Goal: Task Accomplishment & Management: Use online tool/utility

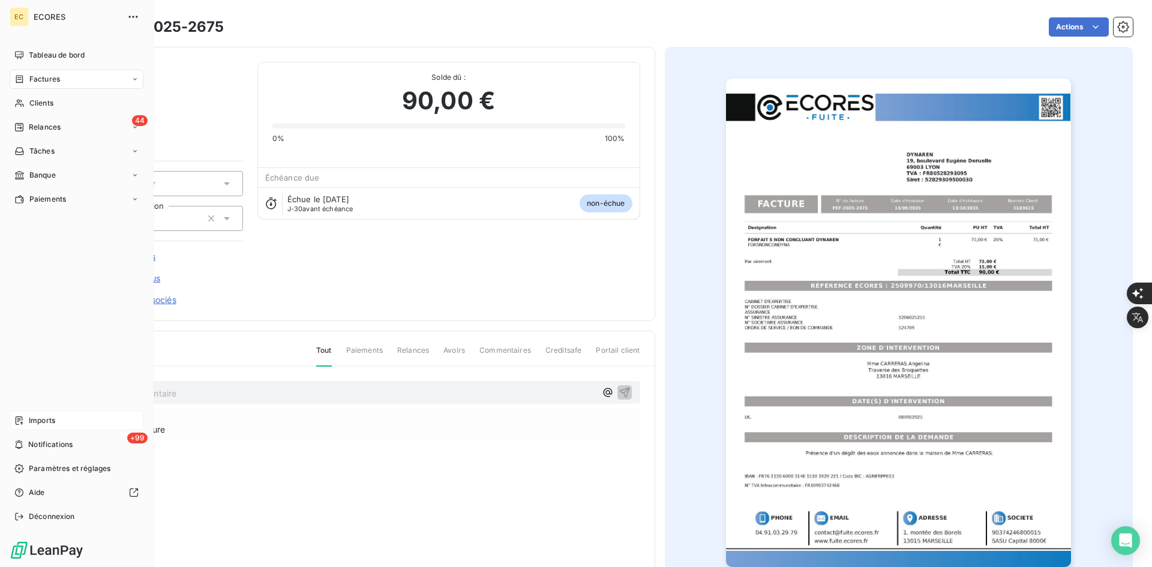
click at [24, 418] on div "Imports" at bounding box center [77, 420] width 134 height 19
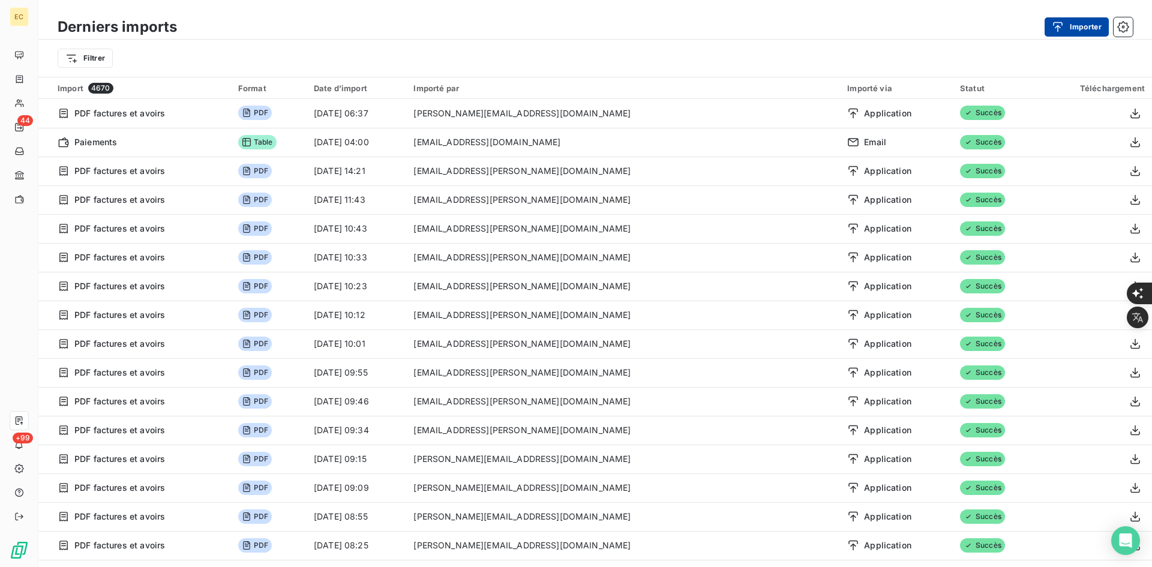
click at [1071, 26] on button "Importer" at bounding box center [1077, 26] width 64 height 19
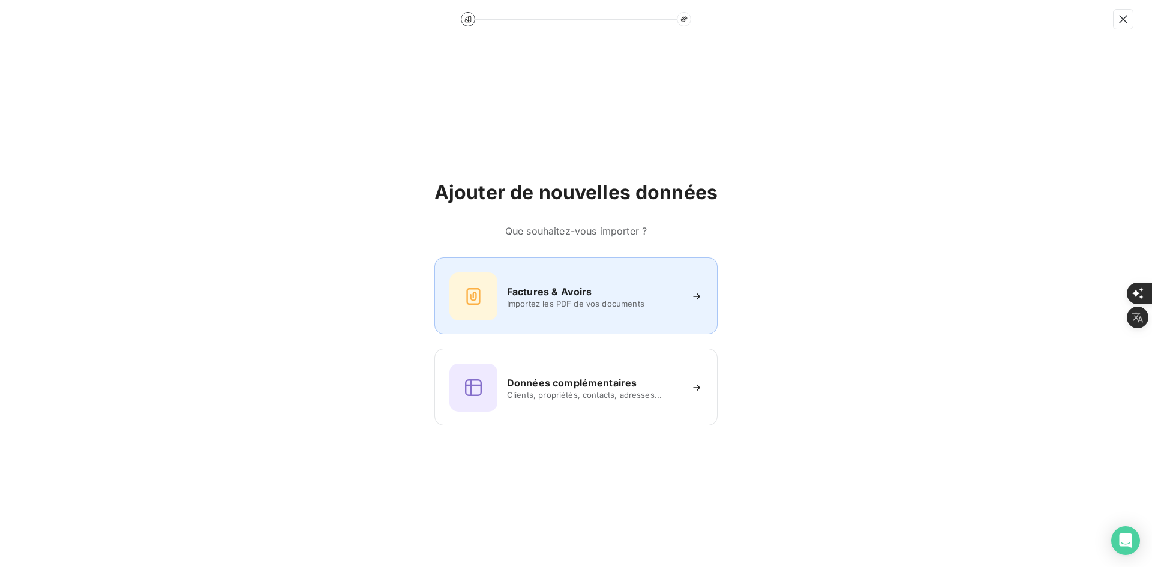
click at [559, 273] on div "Factures & Avoirs Importez les PDF de vos documents" at bounding box center [575, 296] width 253 height 48
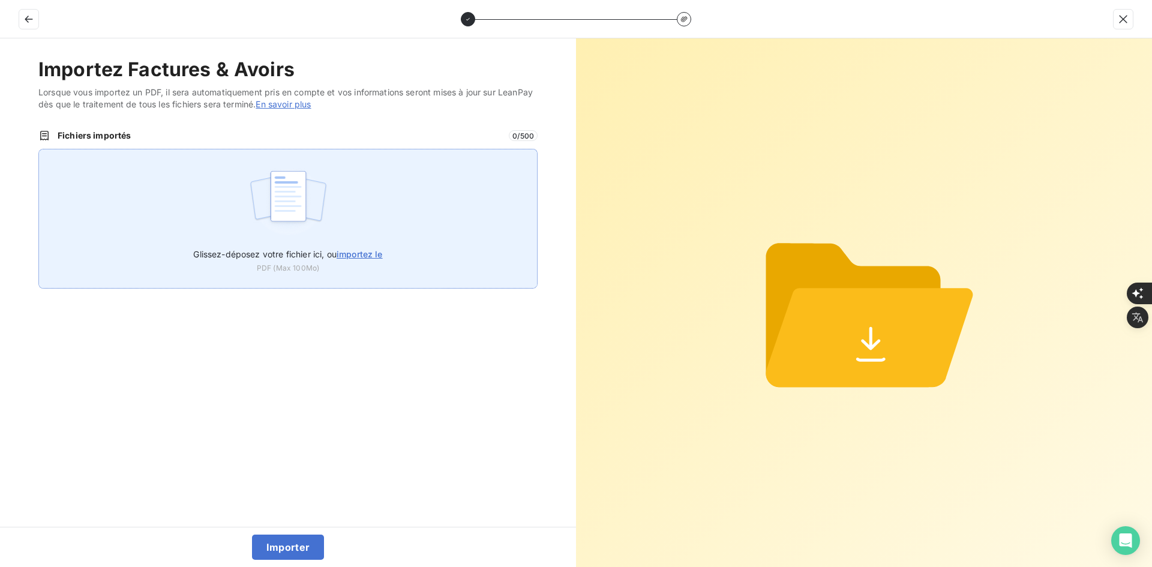
click at [361, 167] on div "Glissez-déposez votre fichier ici, ou importez le PDF (Max 100Mo)" at bounding box center [287, 219] width 499 height 140
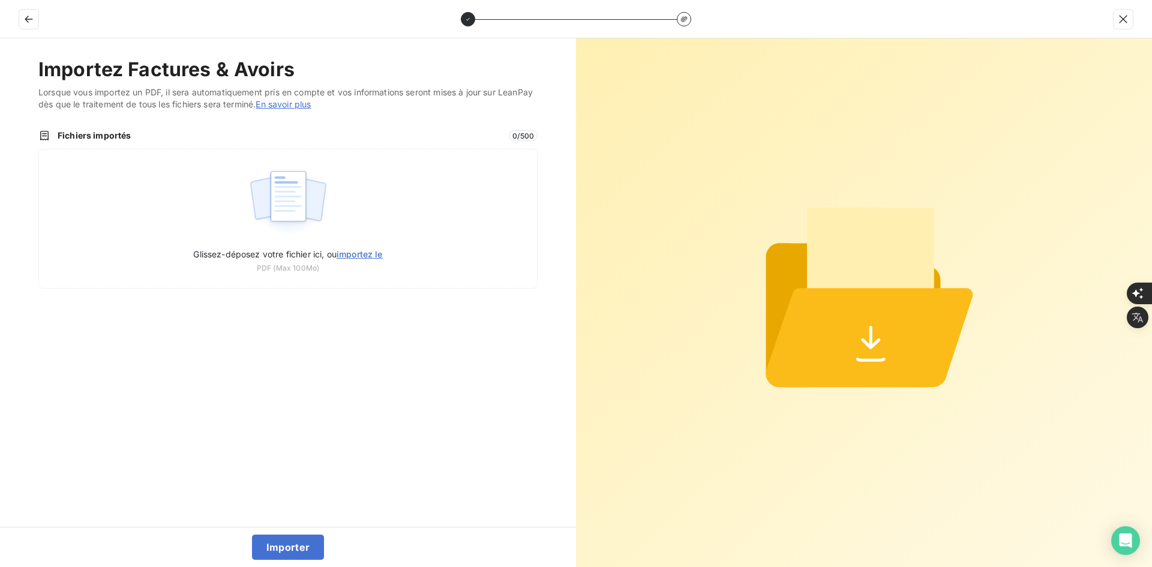
type input "C:\fakepath\FER-2025-0118.pdf"
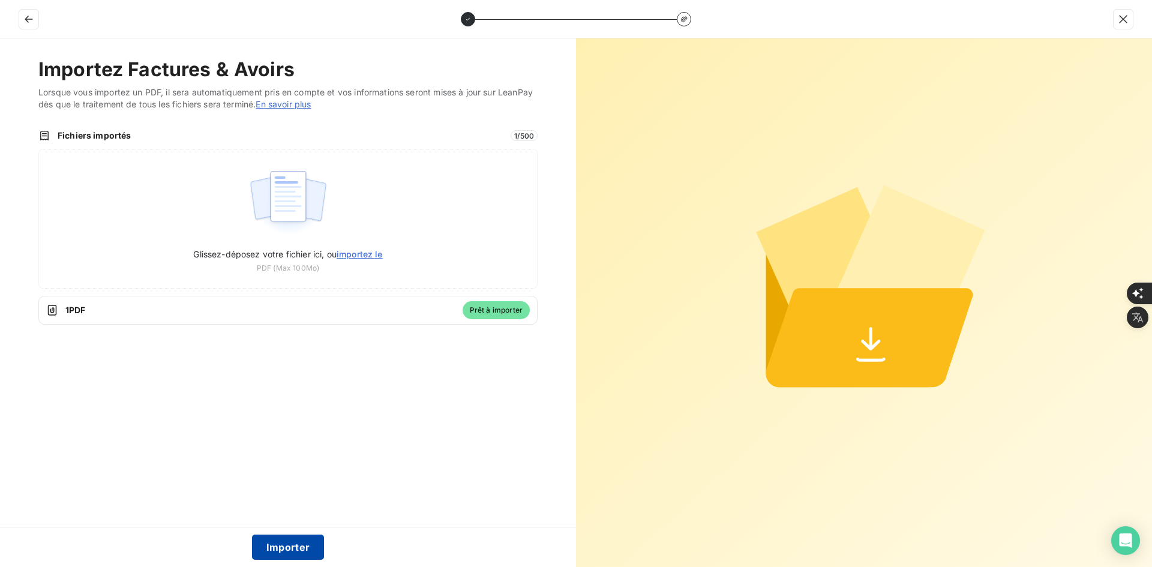
click at [296, 549] on button "Importer" at bounding box center [288, 547] width 73 height 25
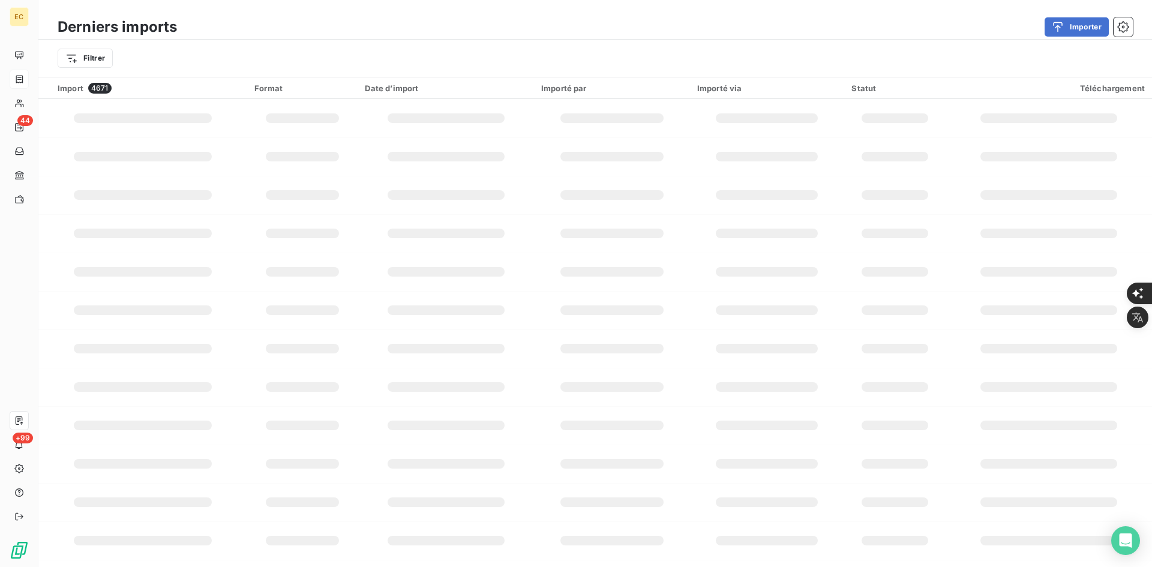
click at [16, 82] on icon at bounding box center [19, 79] width 7 height 8
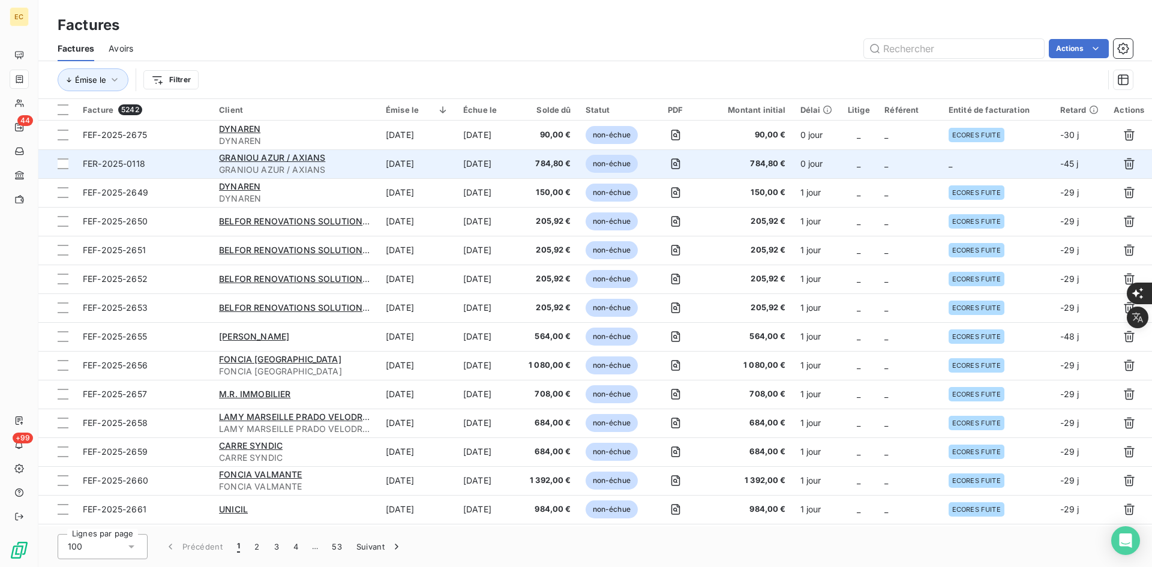
click at [883, 162] on td "_" at bounding box center [909, 163] width 64 height 29
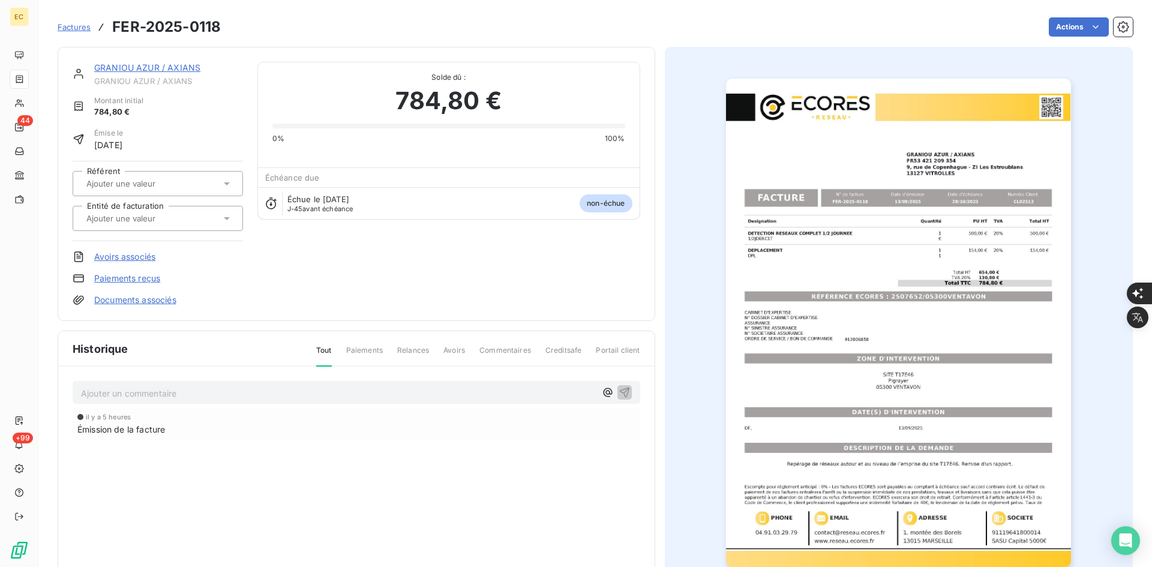
click at [170, 213] on input "text" at bounding box center [145, 218] width 121 height 11
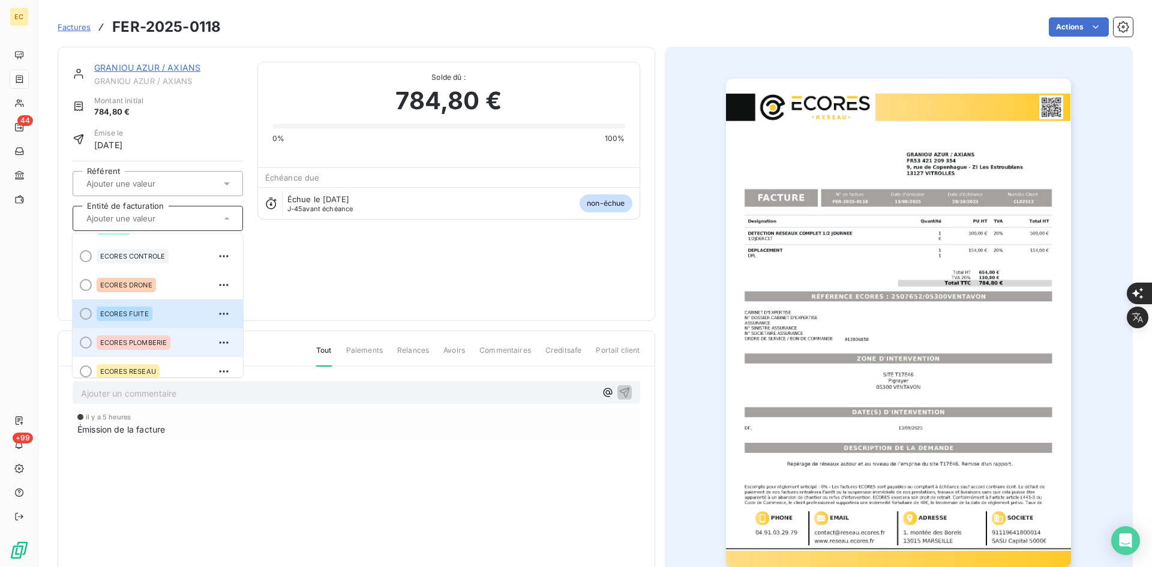
scroll to position [34, 0]
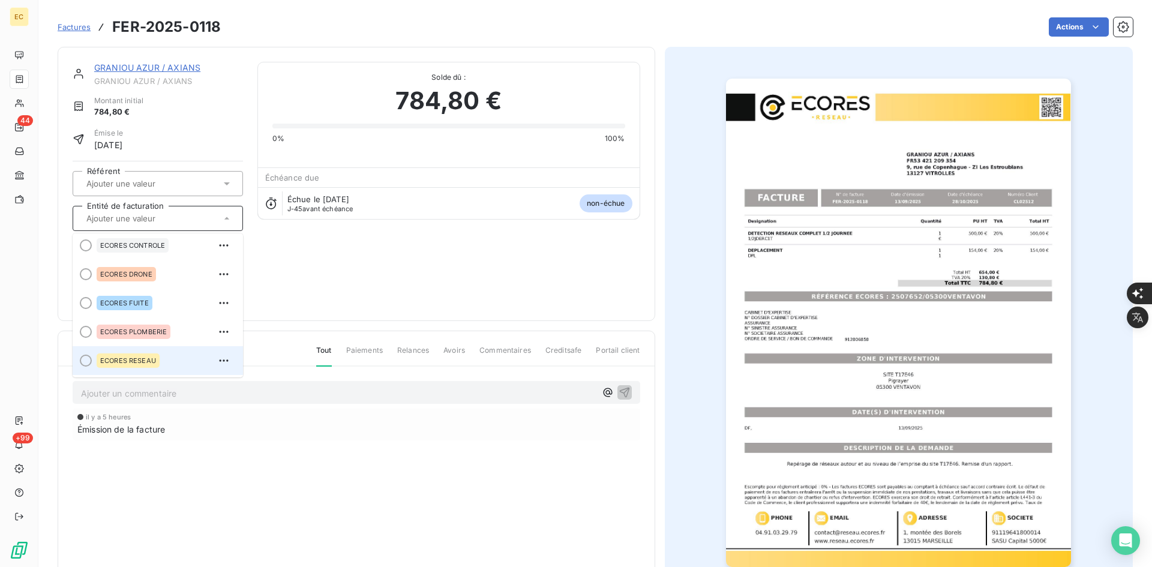
click at [149, 360] on span "ECORES RESEAU" at bounding box center [128, 360] width 56 height 7
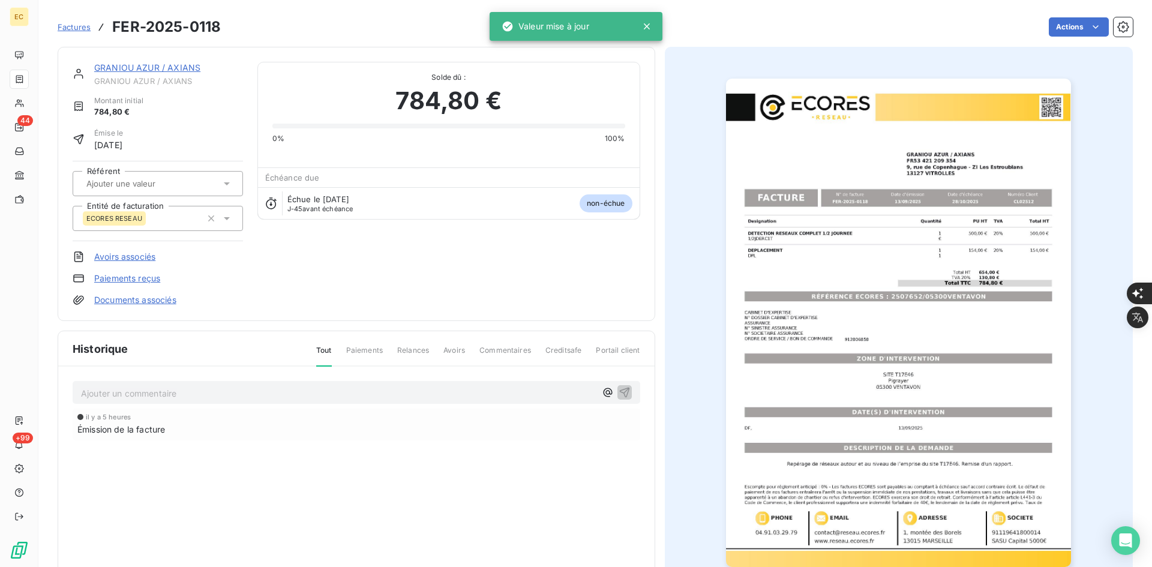
click at [163, 298] on link "Documents associés" at bounding box center [135, 300] width 82 height 12
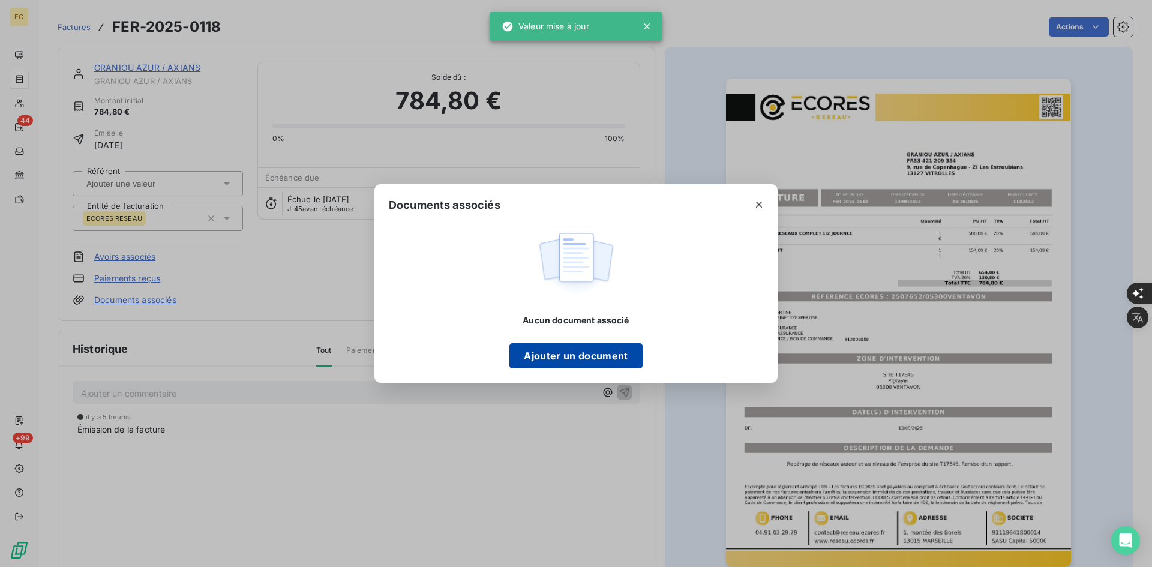
click at [524, 354] on button "Ajouter un document" at bounding box center [575, 355] width 133 height 25
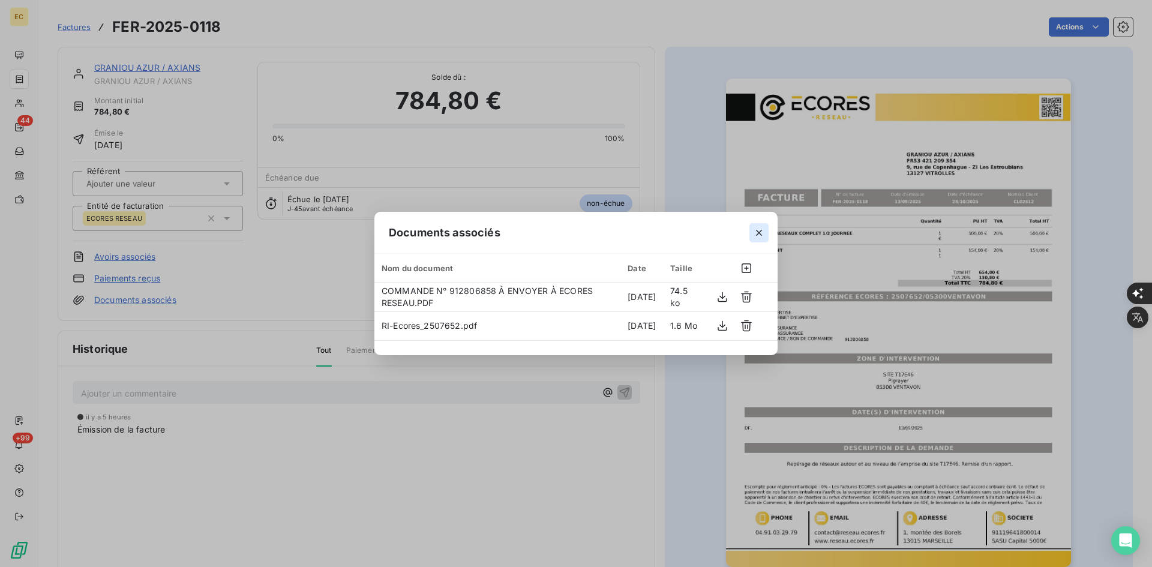
click at [759, 236] on icon "button" at bounding box center [759, 233] width 12 height 12
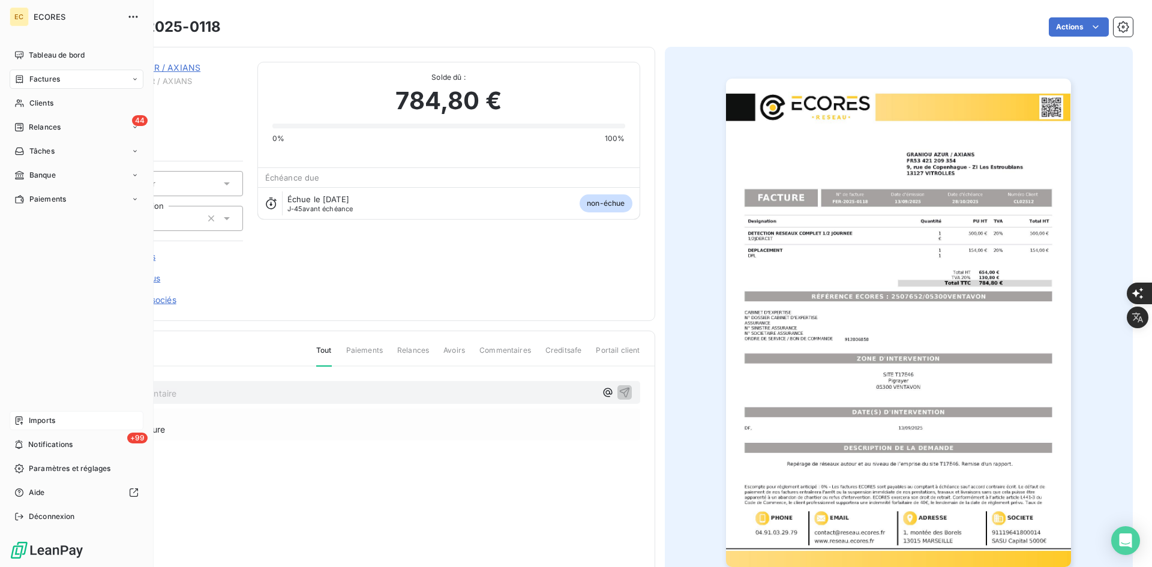
drag, startPoint x: 32, startPoint y: 427, endPoint x: 58, endPoint y: 421, distance: 27.2
click at [32, 427] on div "Imports" at bounding box center [77, 420] width 134 height 19
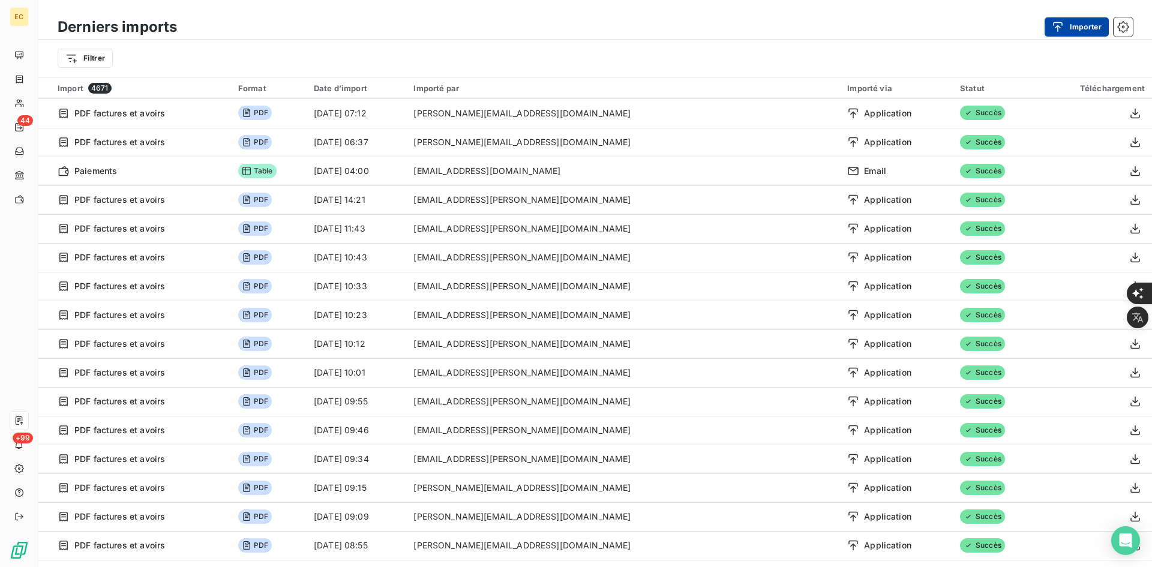
click at [1082, 31] on button "Importer" at bounding box center [1077, 26] width 64 height 19
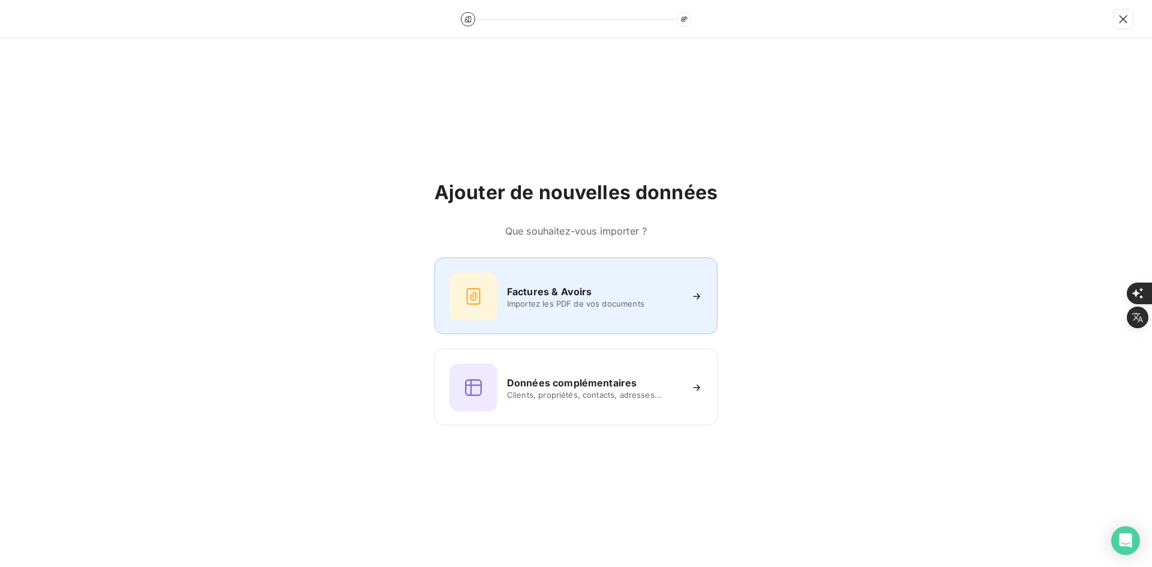
click at [610, 278] on div "Factures & Avoirs Importez les PDF de vos documents" at bounding box center [575, 296] width 253 height 48
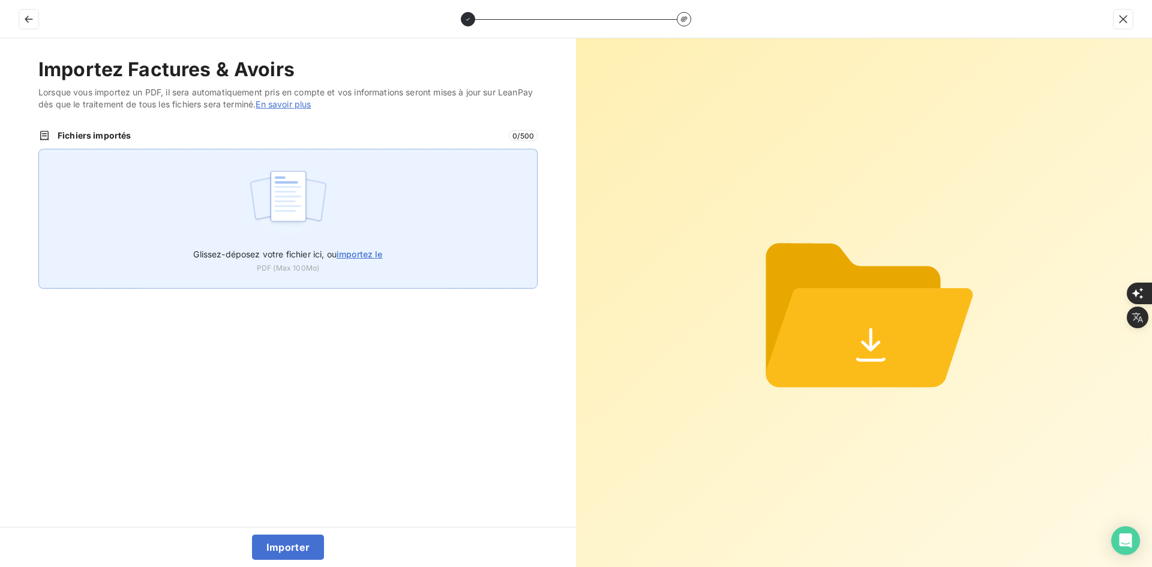
click at [442, 234] on div "Glissez-déposez votre fichier ici, ou importez le PDF (Max 100Mo)" at bounding box center [287, 219] width 499 height 140
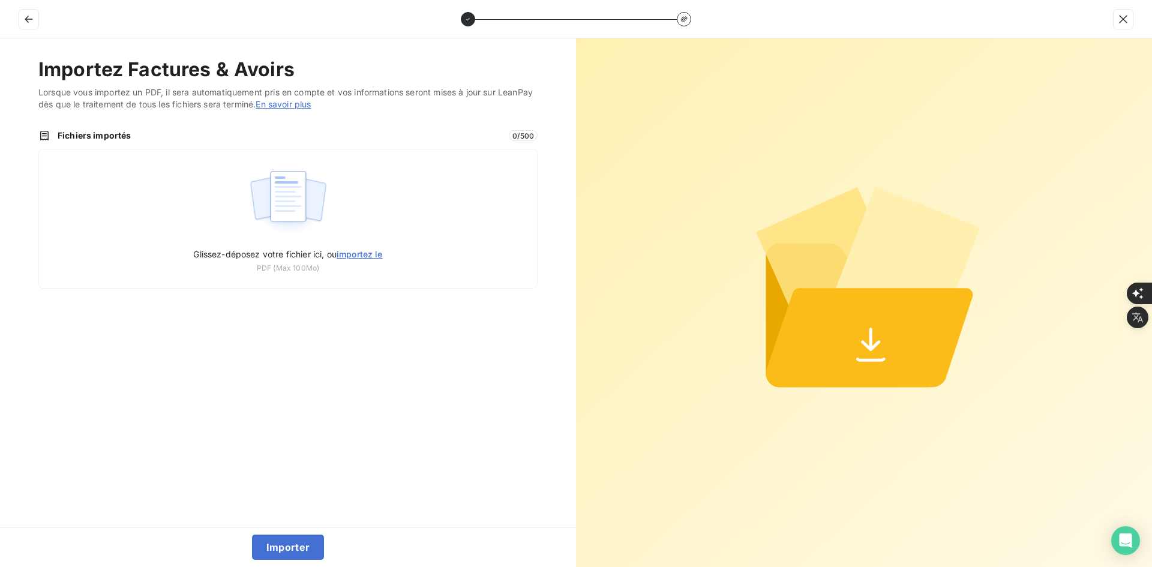
type input "C:\fakepath\FER-2025-0119.pdf"
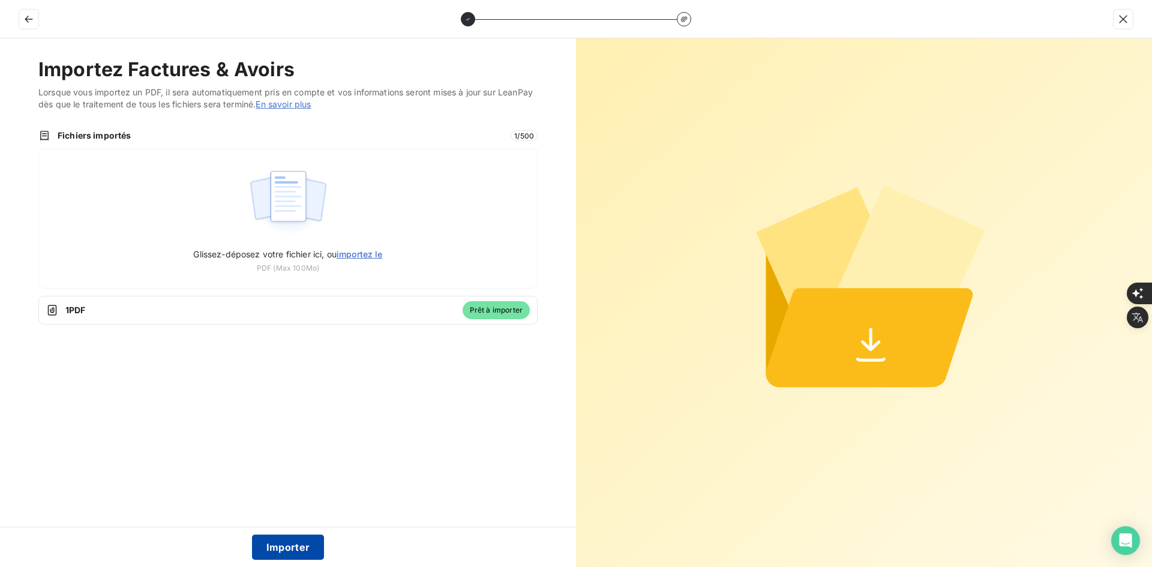
click at [301, 542] on button "Importer" at bounding box center [288, 547] width 73 height 25
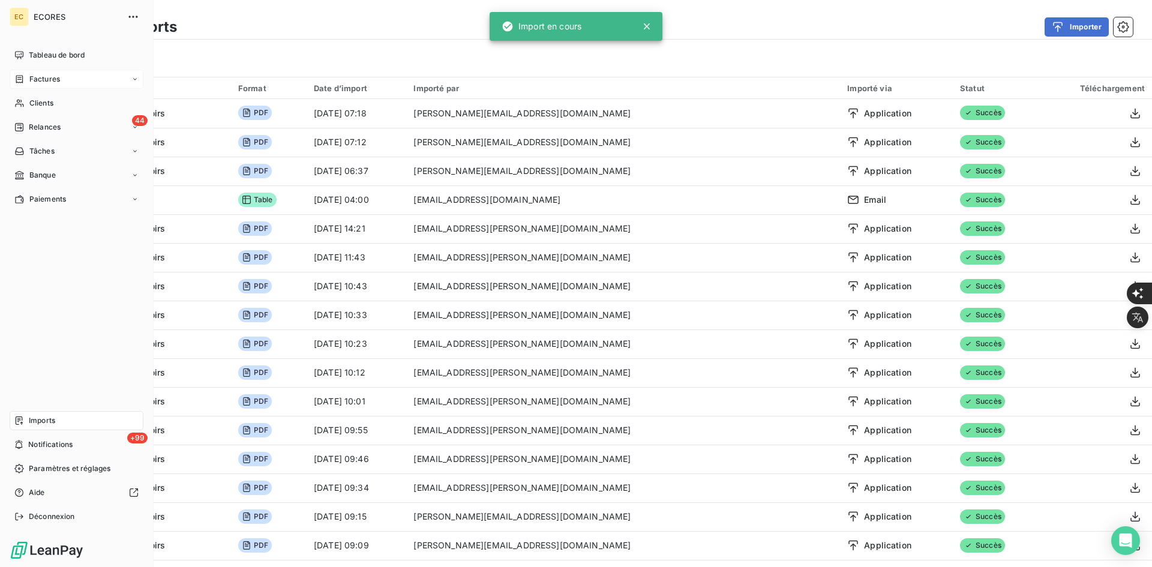
click at [41, 74] on span "Factures" at bounding box center [44, 79] width 31 height 11
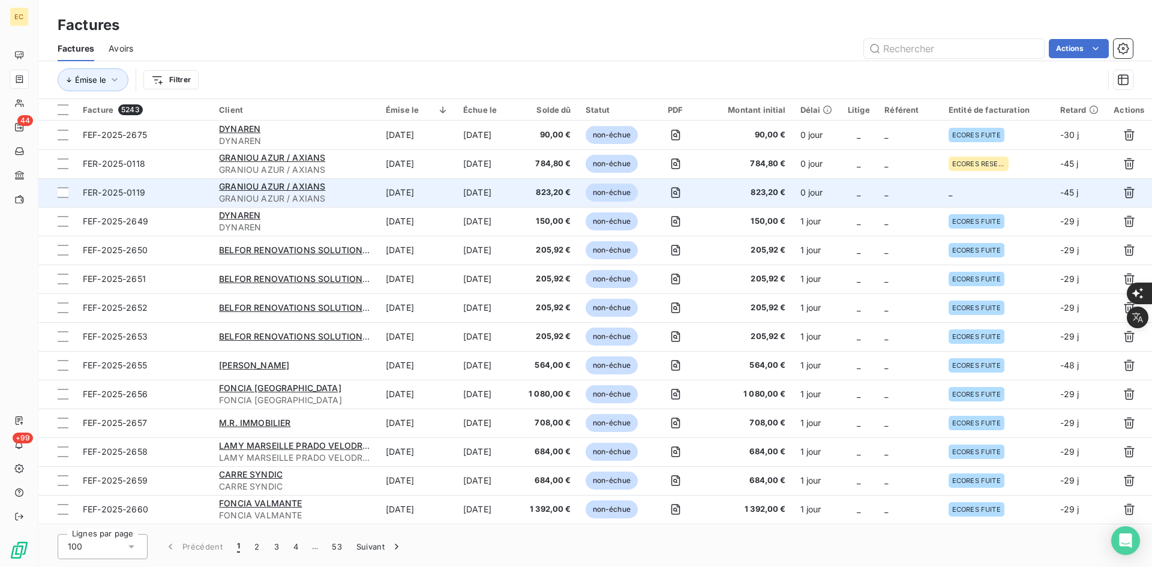
click at [886, 193] on span "_" at bounding box center [887, 192] width 4 height 10
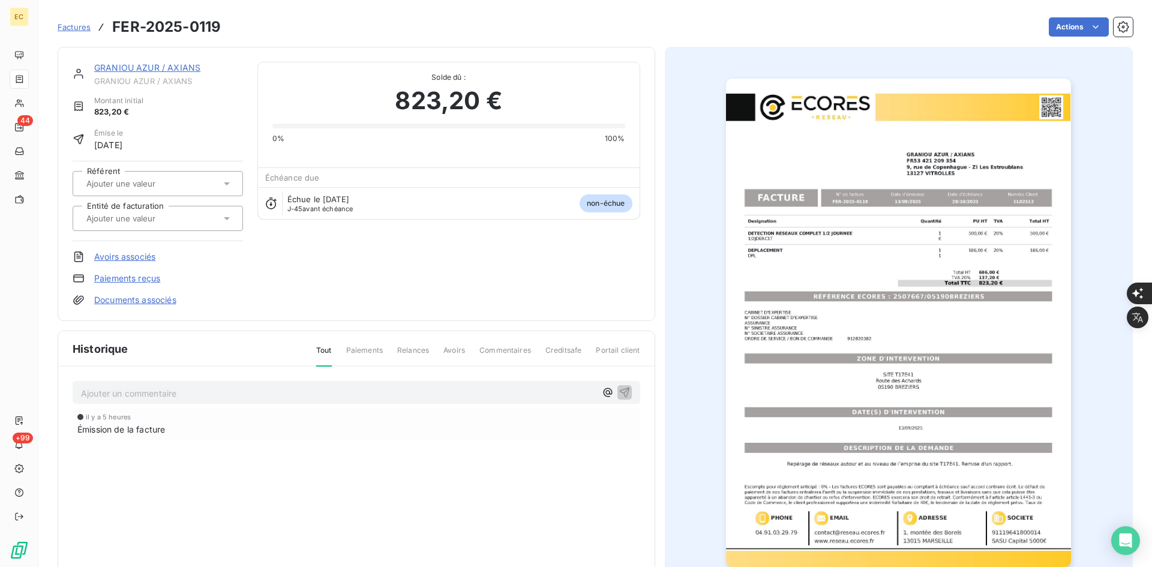
click at [167, 211] on div at bounding box center [152, 219] width 138 height 16
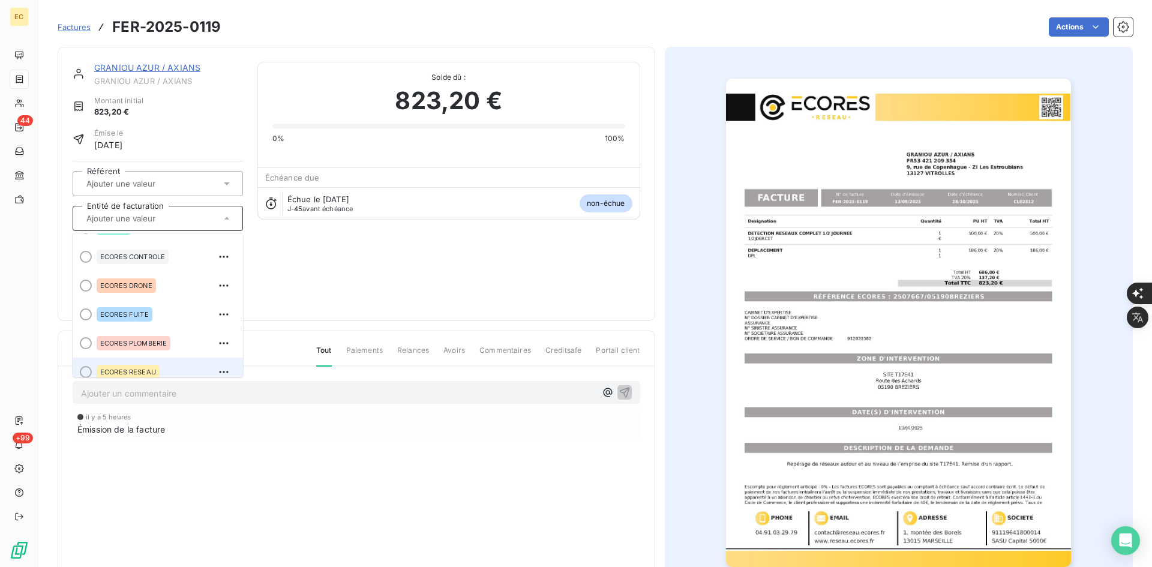
scroll to position [34, 0]
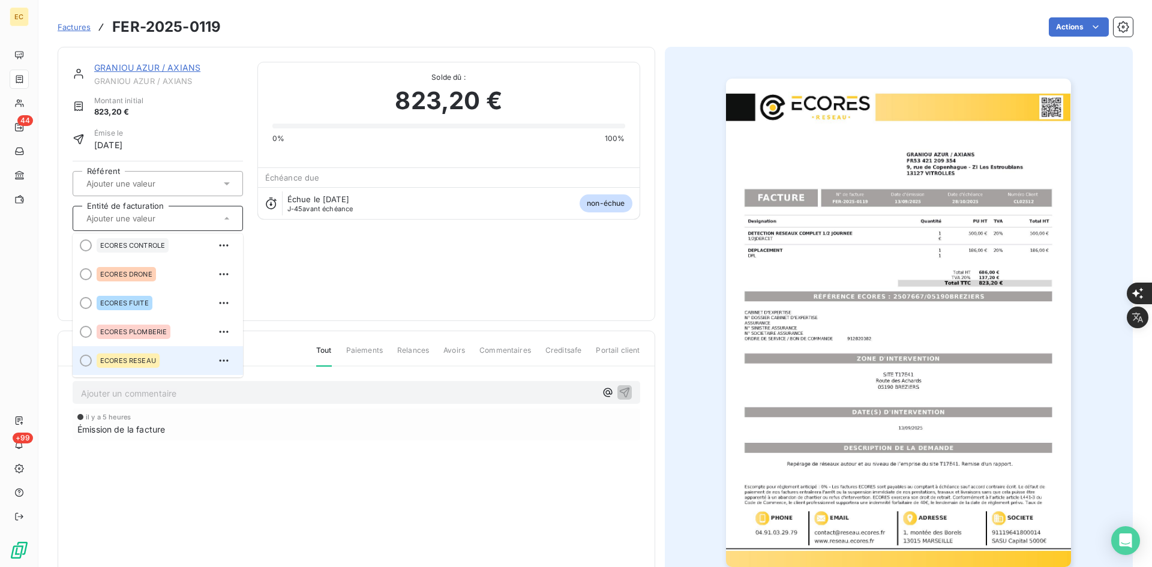
click at [170, 372] on li "ECORES RESEAU" at bounding box center [158, 360] width 170 height 29
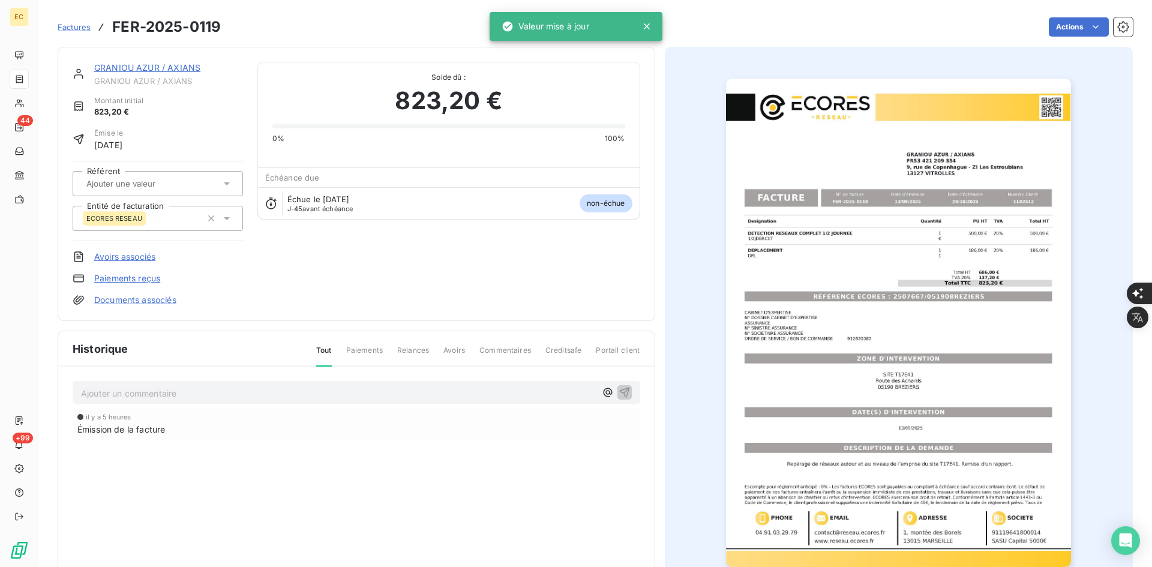
click at [174, 302] on link "Documents associés" at bounding box center [135, 300] width 82 height 12
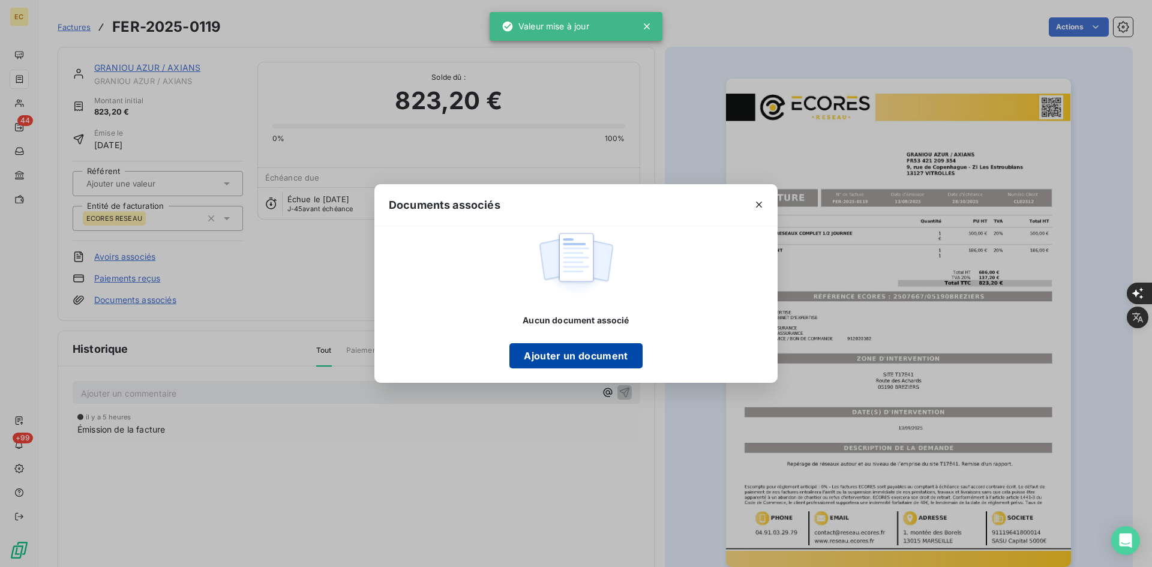
click at [562, 358] on button "Ajouter un document" at bounding box center [575, 355] width 133 height 25
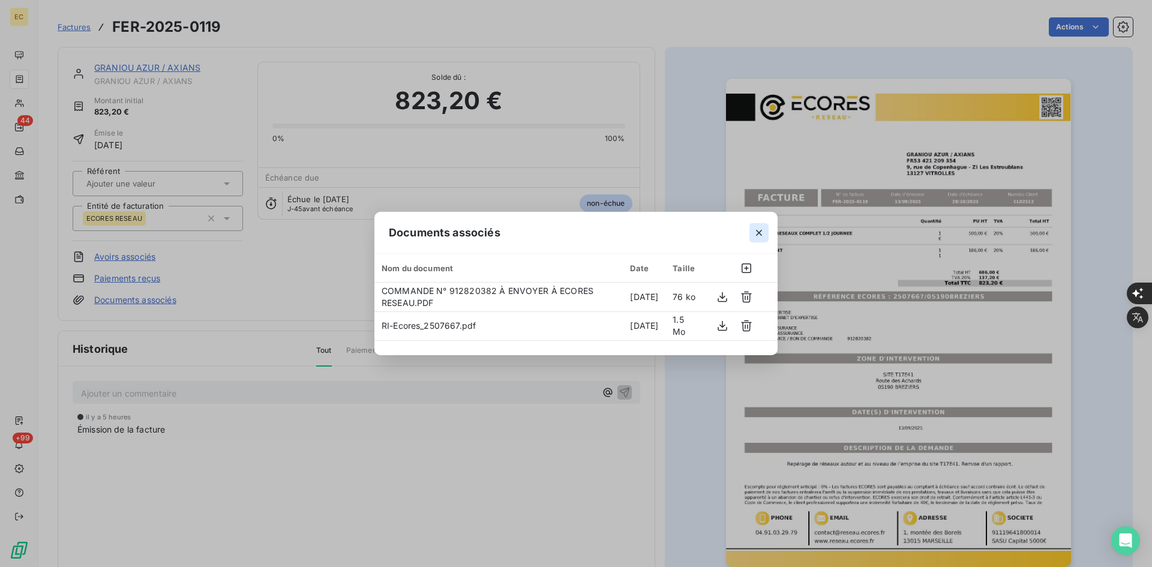
click at [760, 235] on icon "button" at bounding box center [759, 233] width 12 height 12
